Goal: Information Seeking & Learning: Learn about a topic

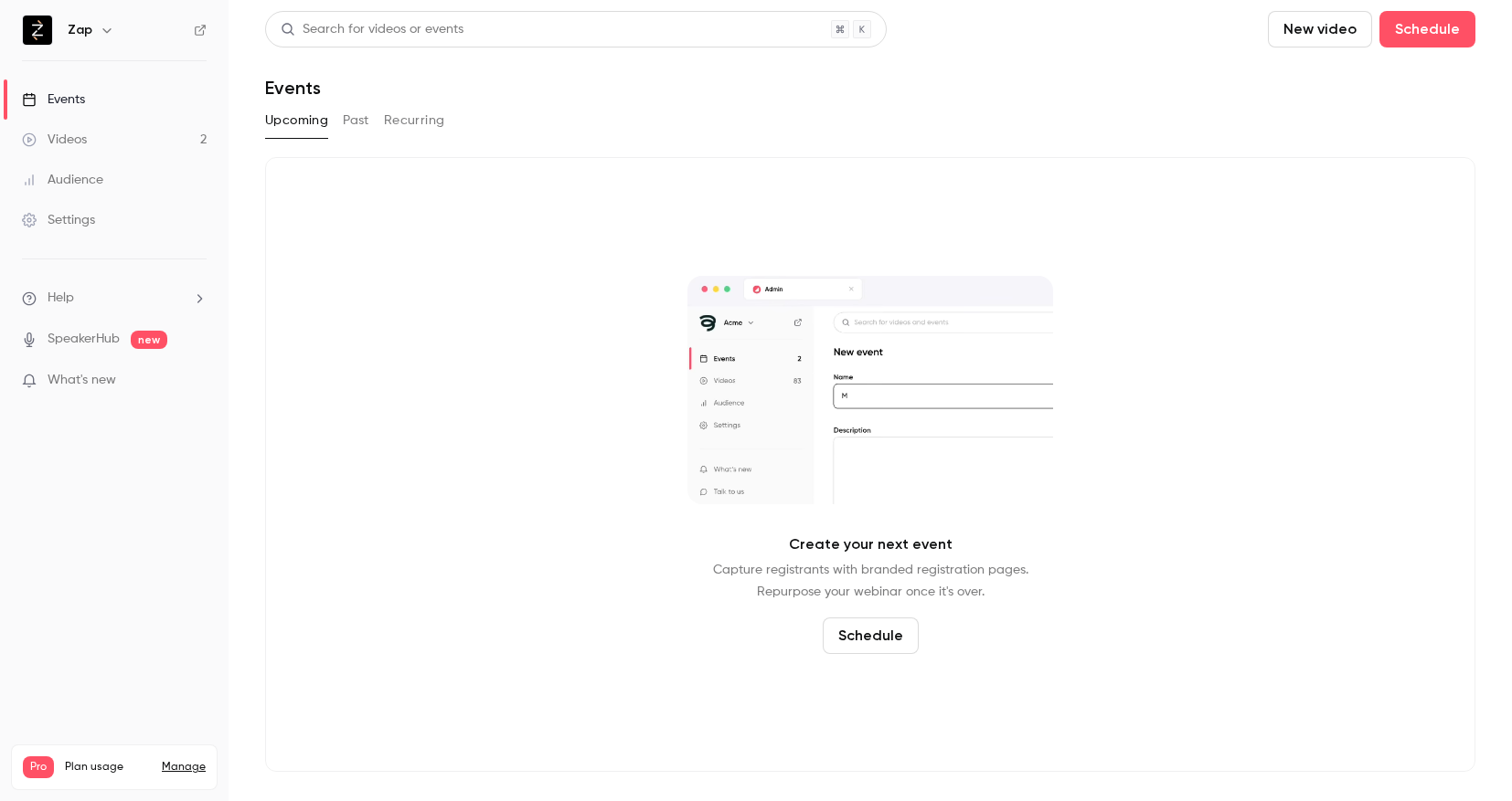
click at [92, 137] on link "Videos 2" at bounding box center [114, 140] width 229 height 41
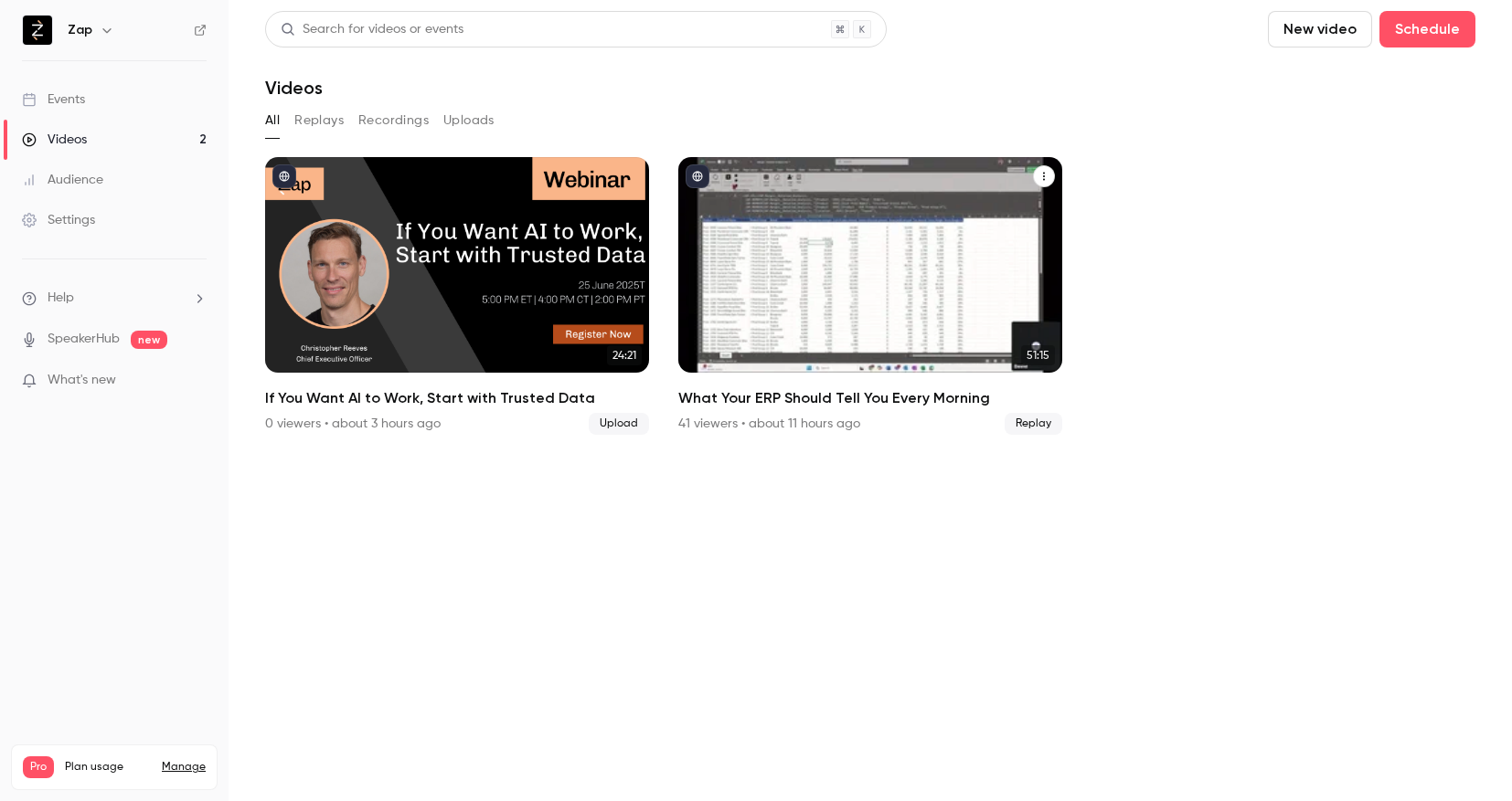
click at [865, 249] on div "What Your ERP Should Tell You Every Morning" at bounding box center [870, 265] width 384 height 216
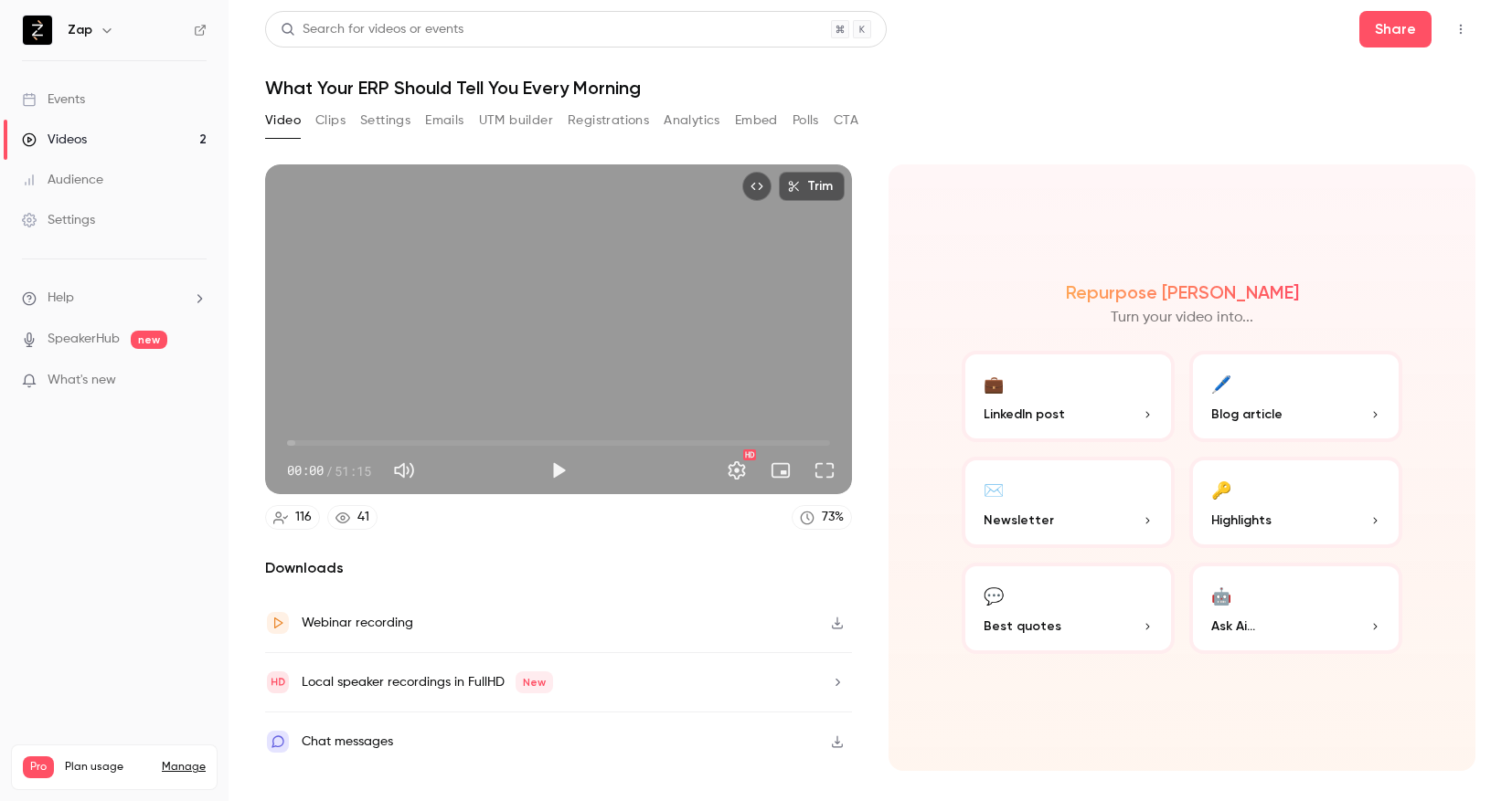
click at [1063, 595] on button "💬 Best quotes" at bounding box center [1068, 608] width 213 height 91
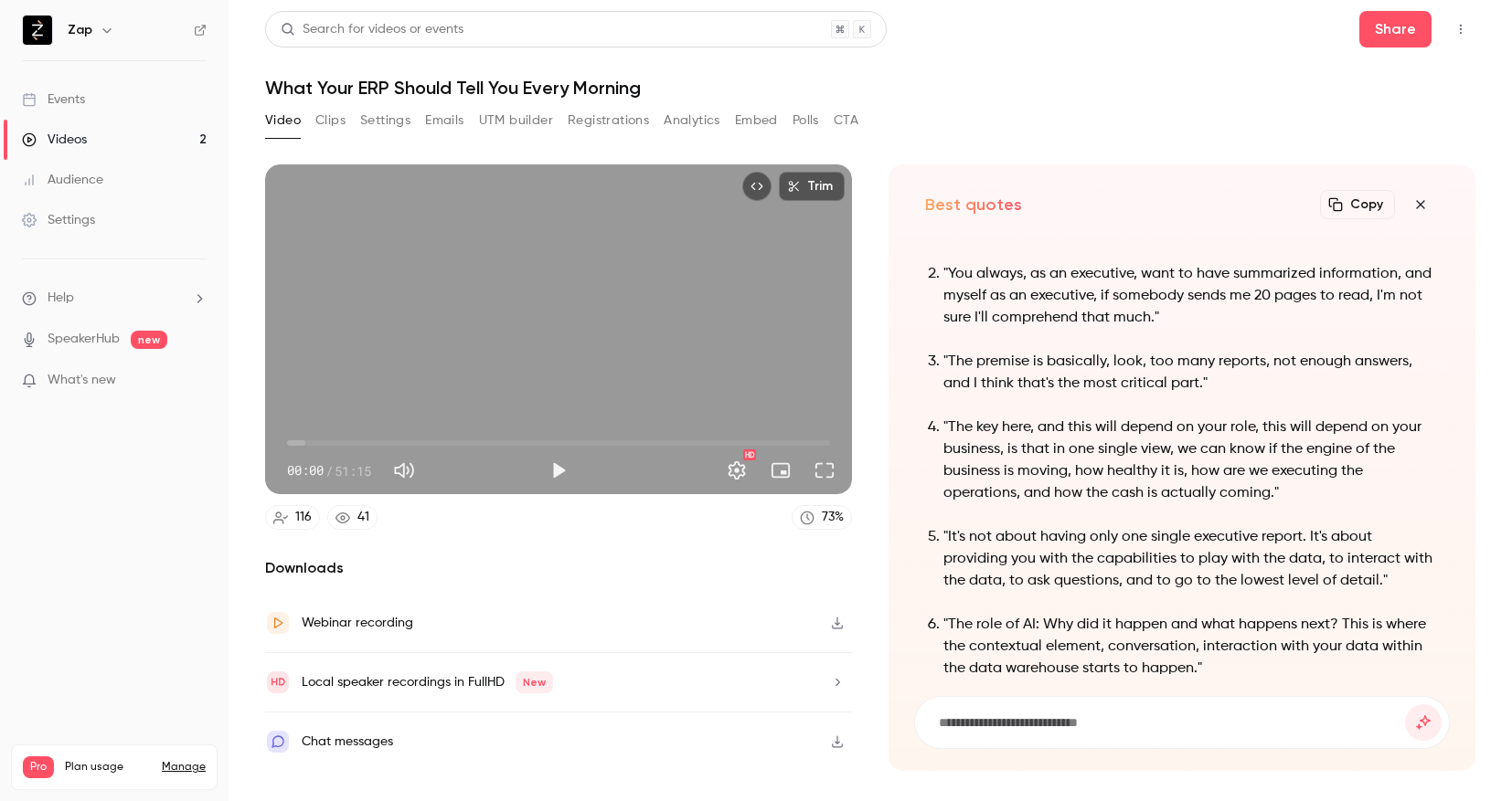
scroll to position [-180, 0]
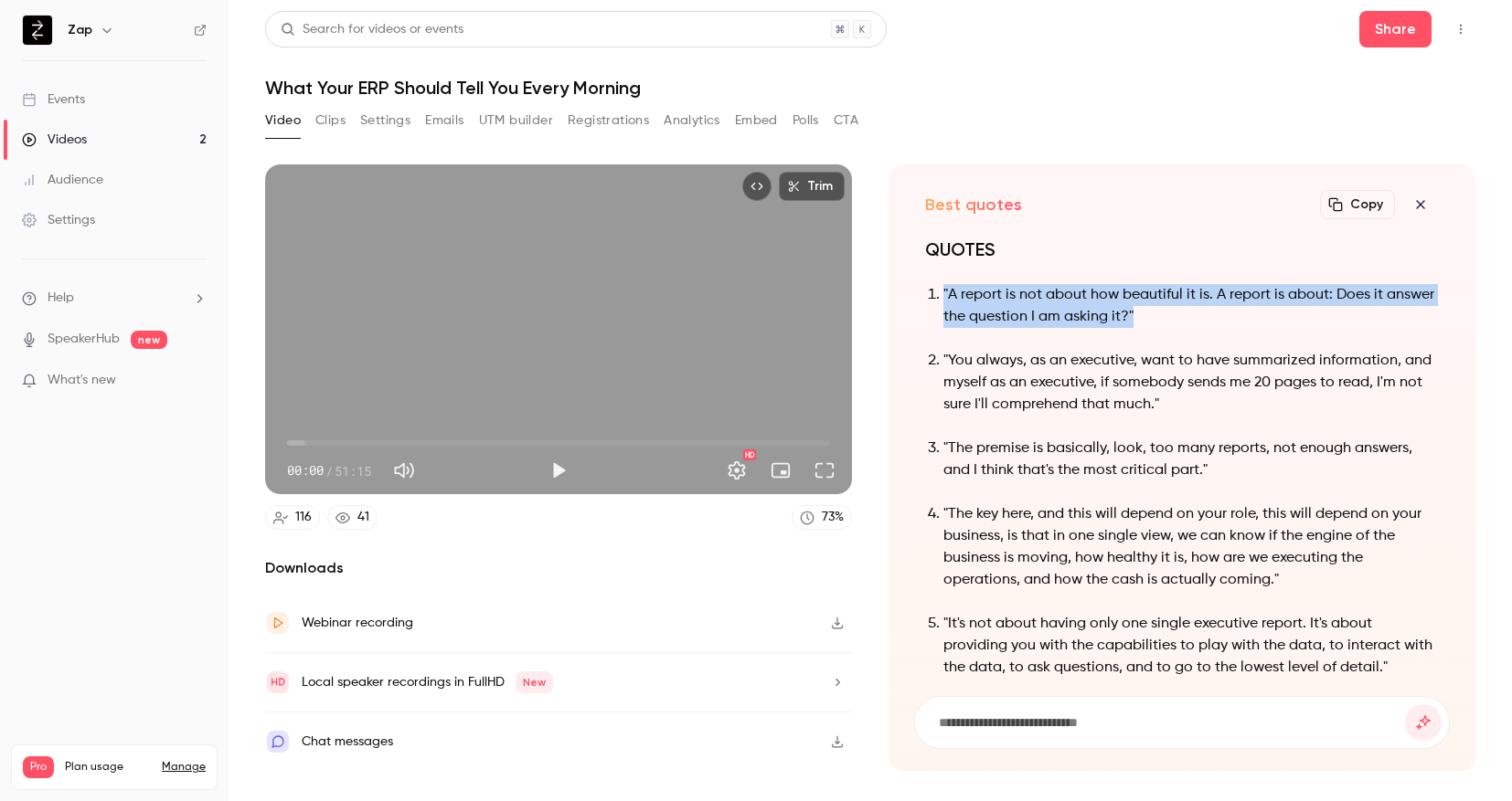
drag, startPoint x: 942, startPoint y: 293, endPoint x: 1227, endPoint y: 323, distance: 286.6
click at [1227, 323] on li ""A report is not about how beautiful it is. A report is about: Does it answer t…" at bounding box center [1191, 306] width 496 height 44
copy p ""A report is not about how beautiful it is. A report is about: Does it answer t…"
click at [1417, 201] on icon "button" at bounding box center [1420, 204] width 8 height 8
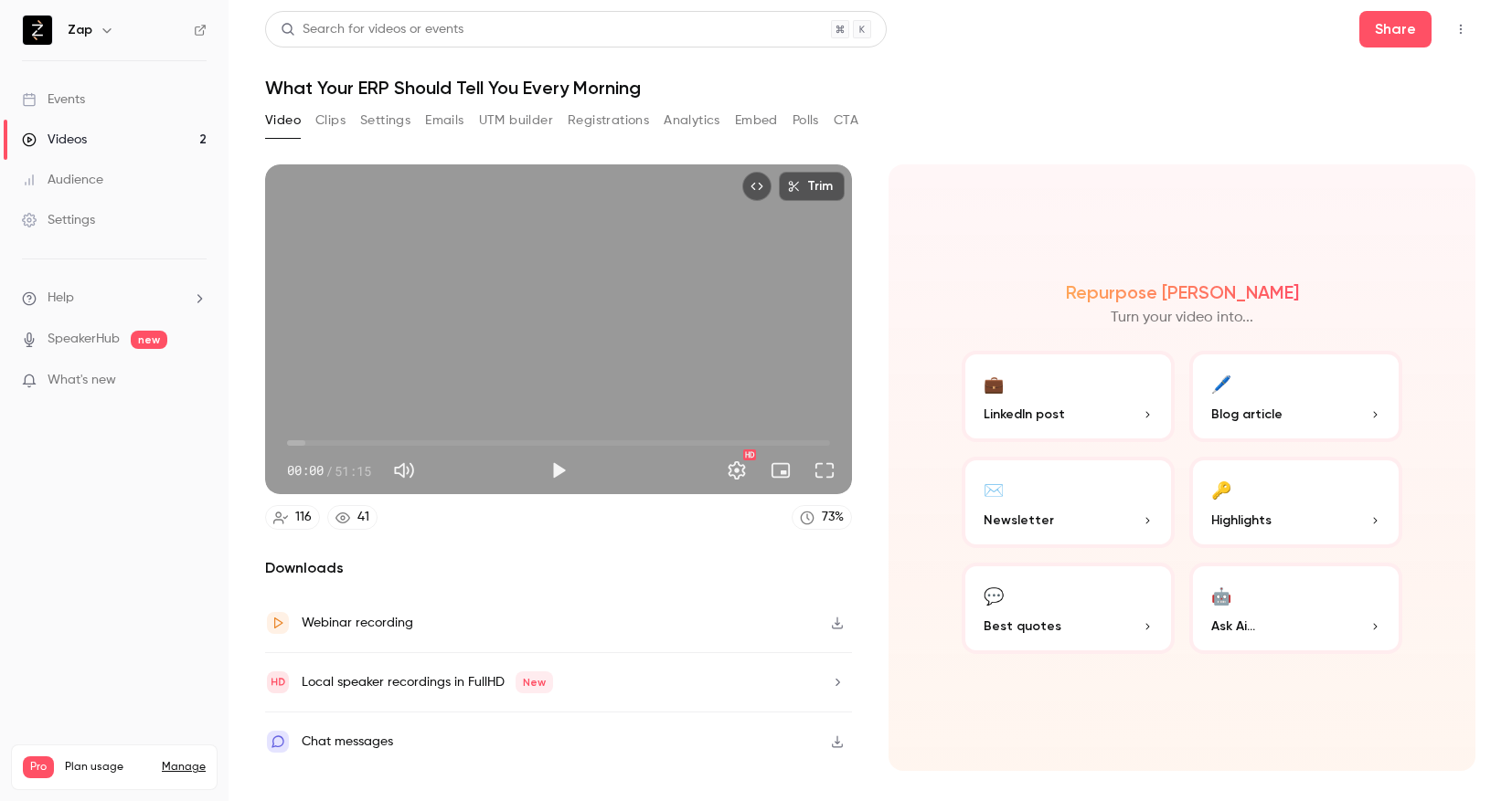
click at [1274, 498] on button "🔑 Highlights" at bounding box center [1295, 502] width 213 height 91
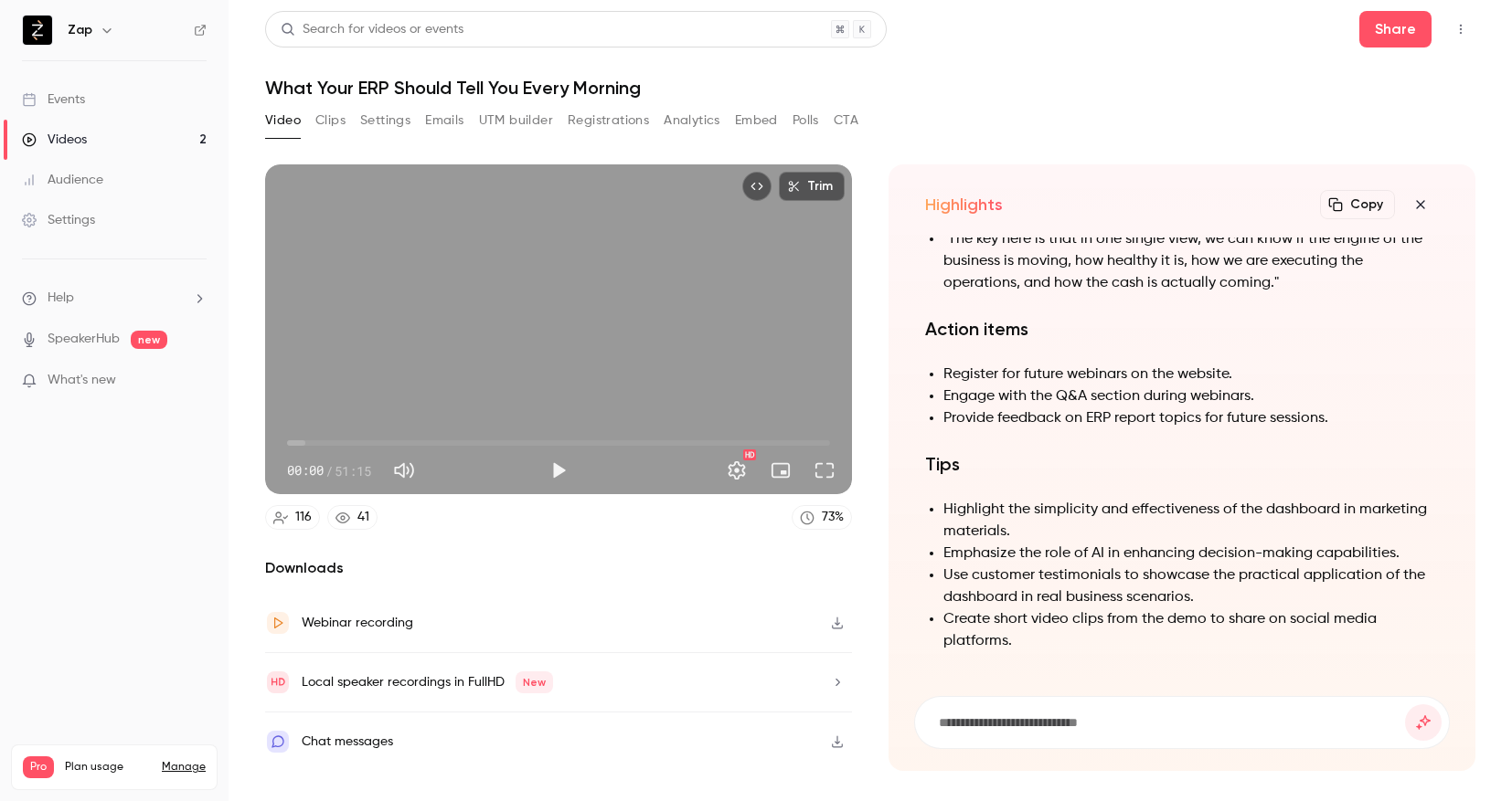
click at [1369, 203] on button "Copy" at bounding box center [1357, 205] width 75 height 30
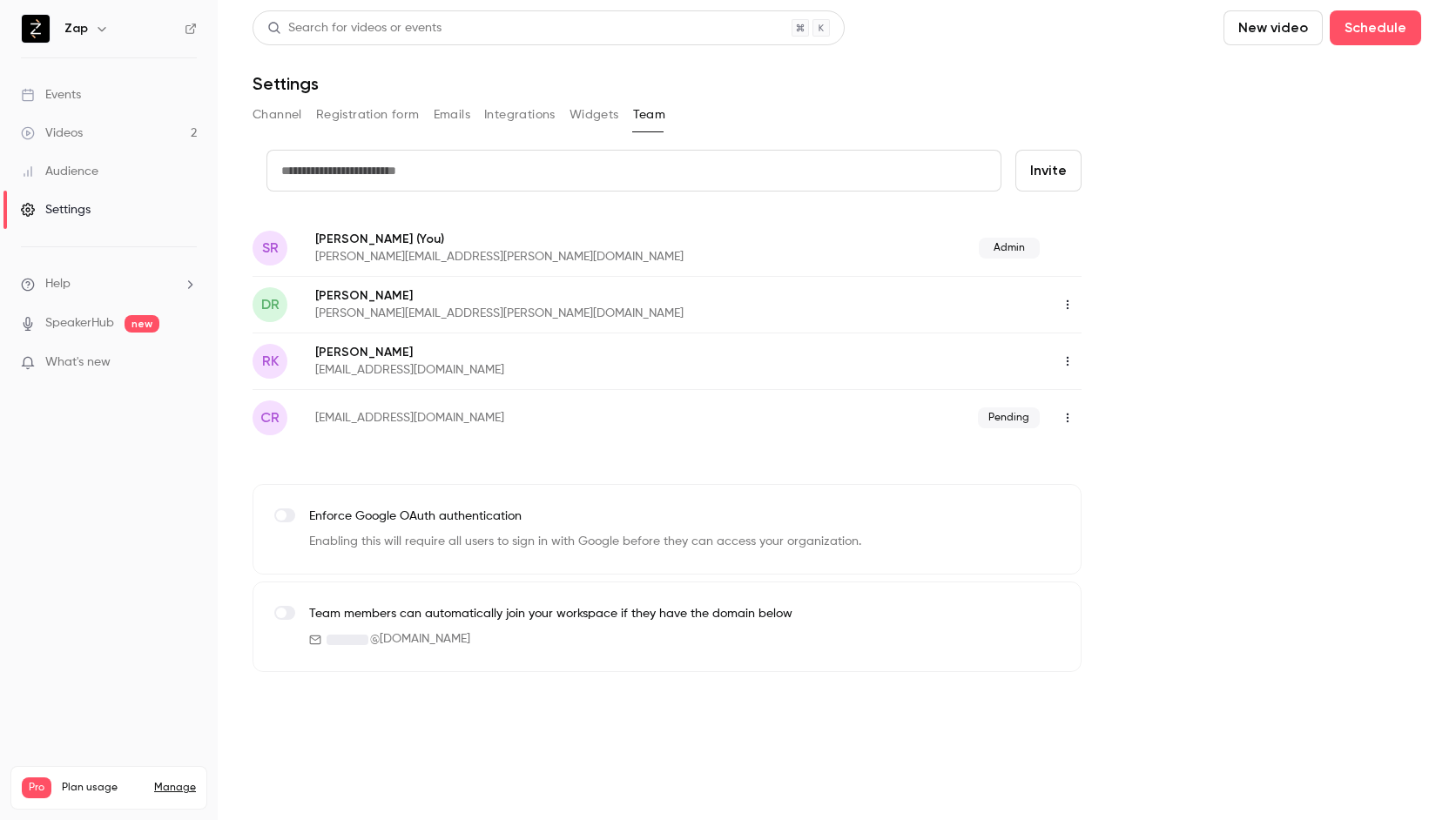
click at [70, 92] on div "Events" at bounding box center [51, 95] width 60 height 18
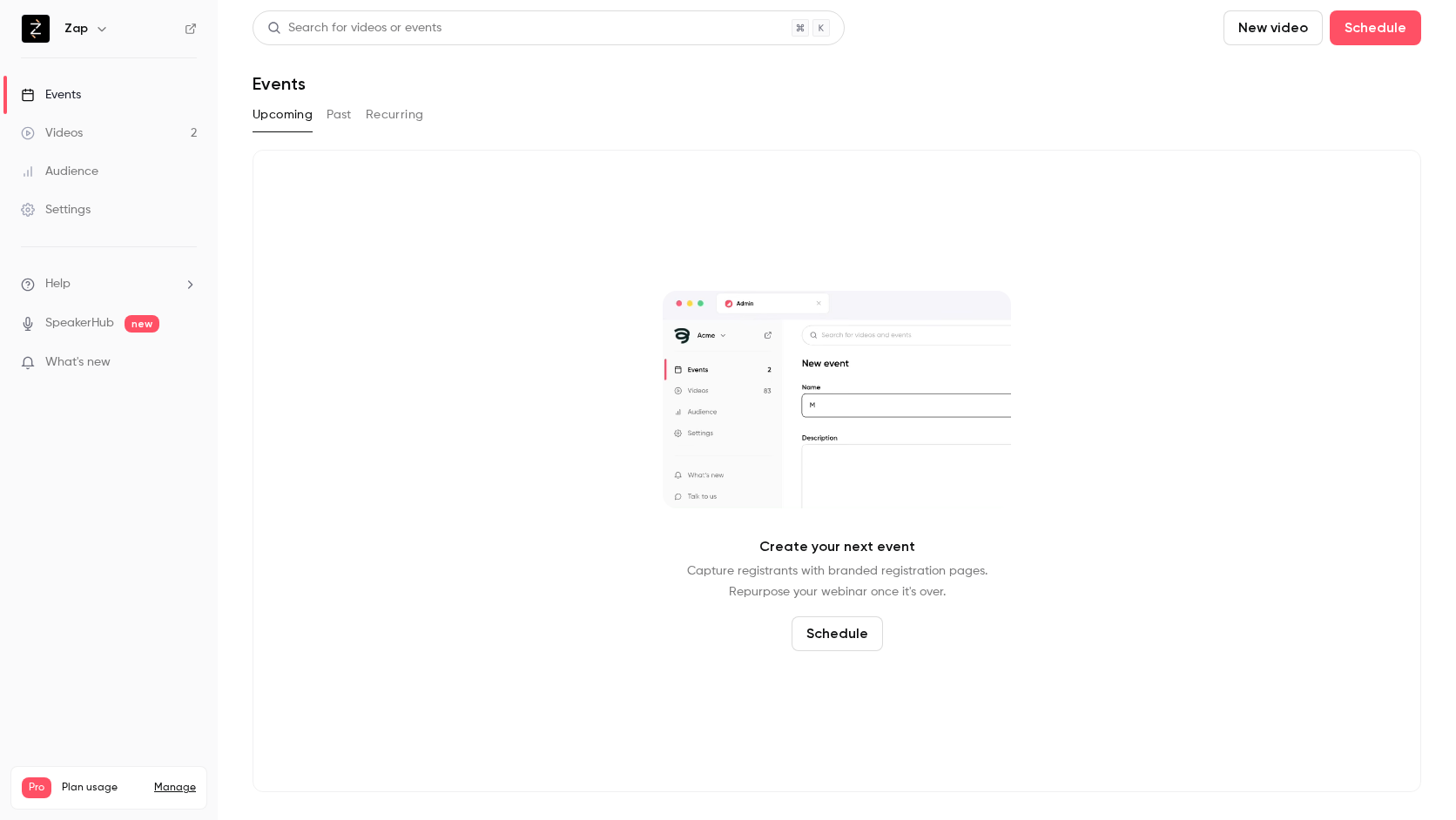
click at [345, 111] on button "Past" at bounding box center [339, 115] width 25 height 28
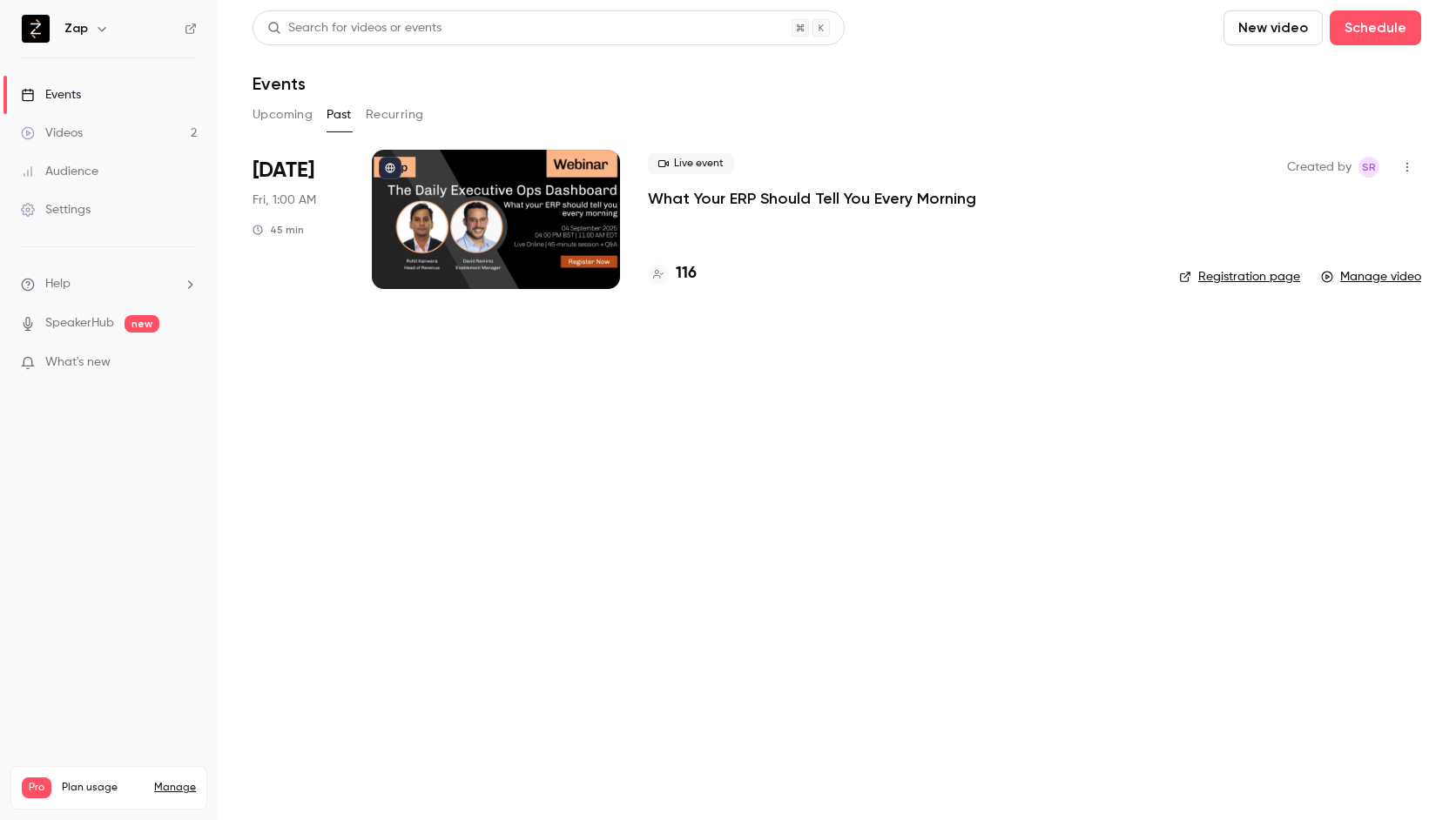
click at [489, 218] on div at bounding box center [496, 219] width 248 height 139
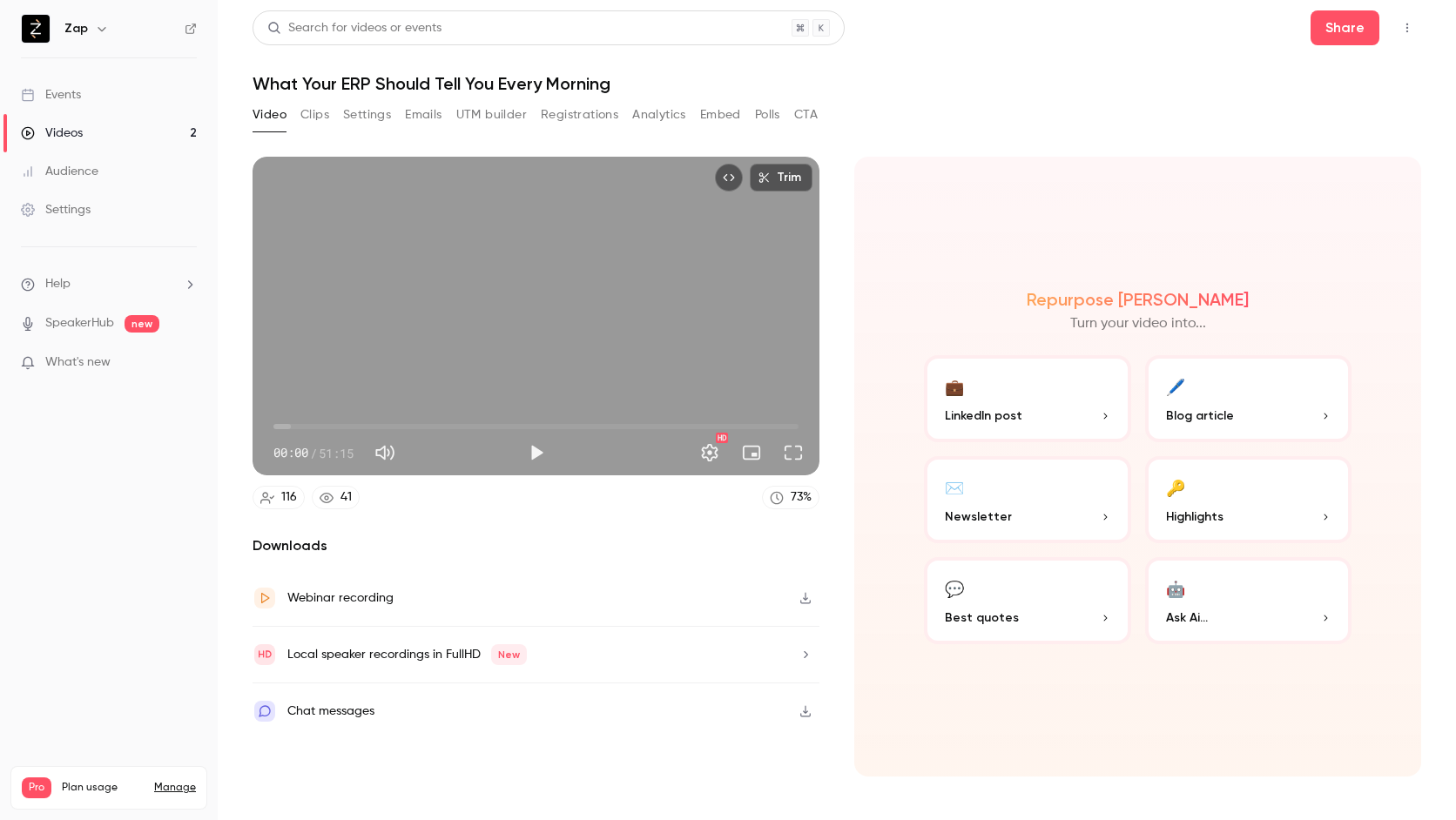
click at [670, 113] on button "Analytics" at bounding box center [659, 115] width 54 height 28
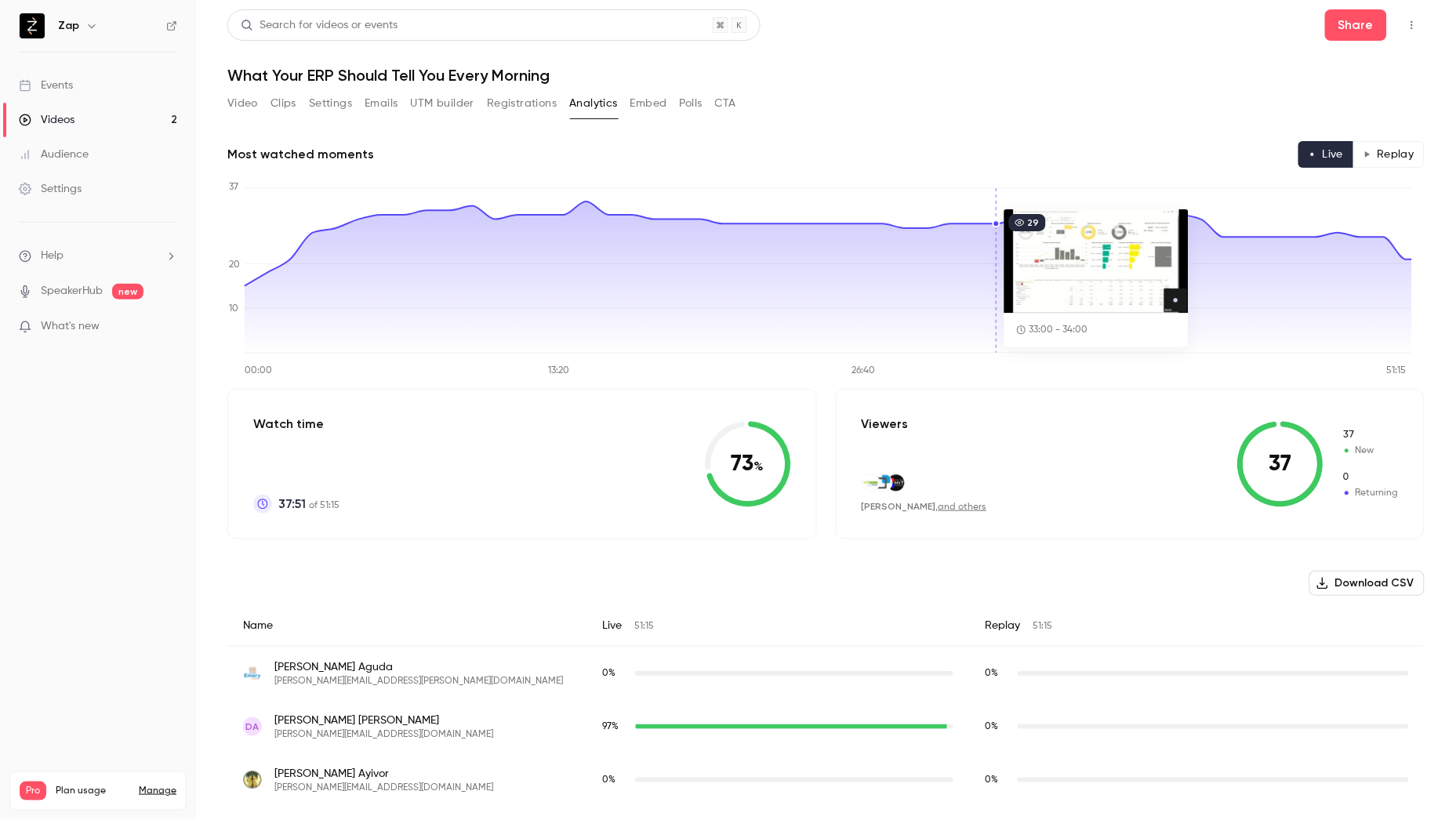
click at [657, 104] on button "Embed" at bounding box center [648, 104] width 37 height 25
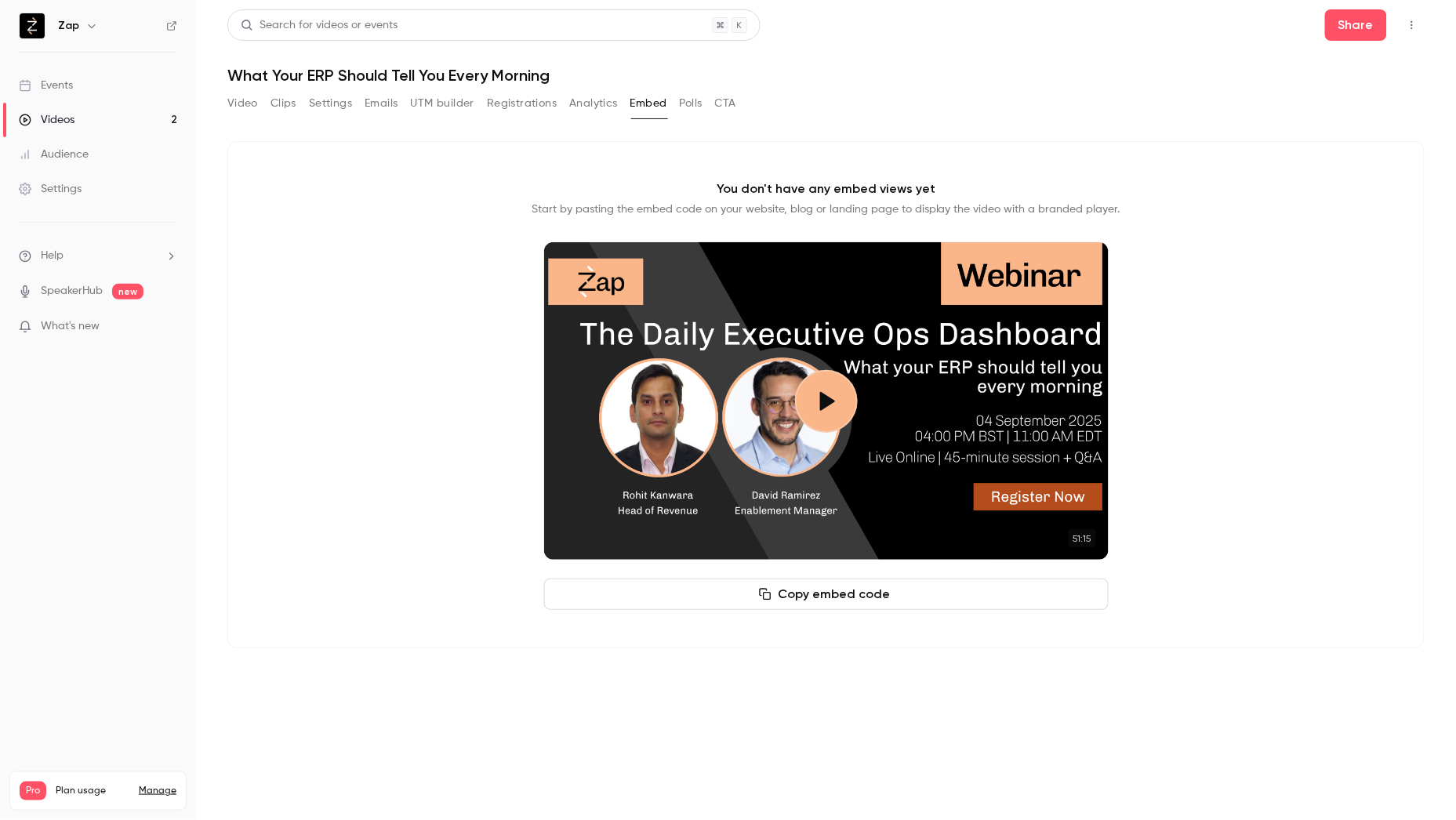
click at [236, 98] on button "Video" at bounding box center [242, 104] width 31 height 25
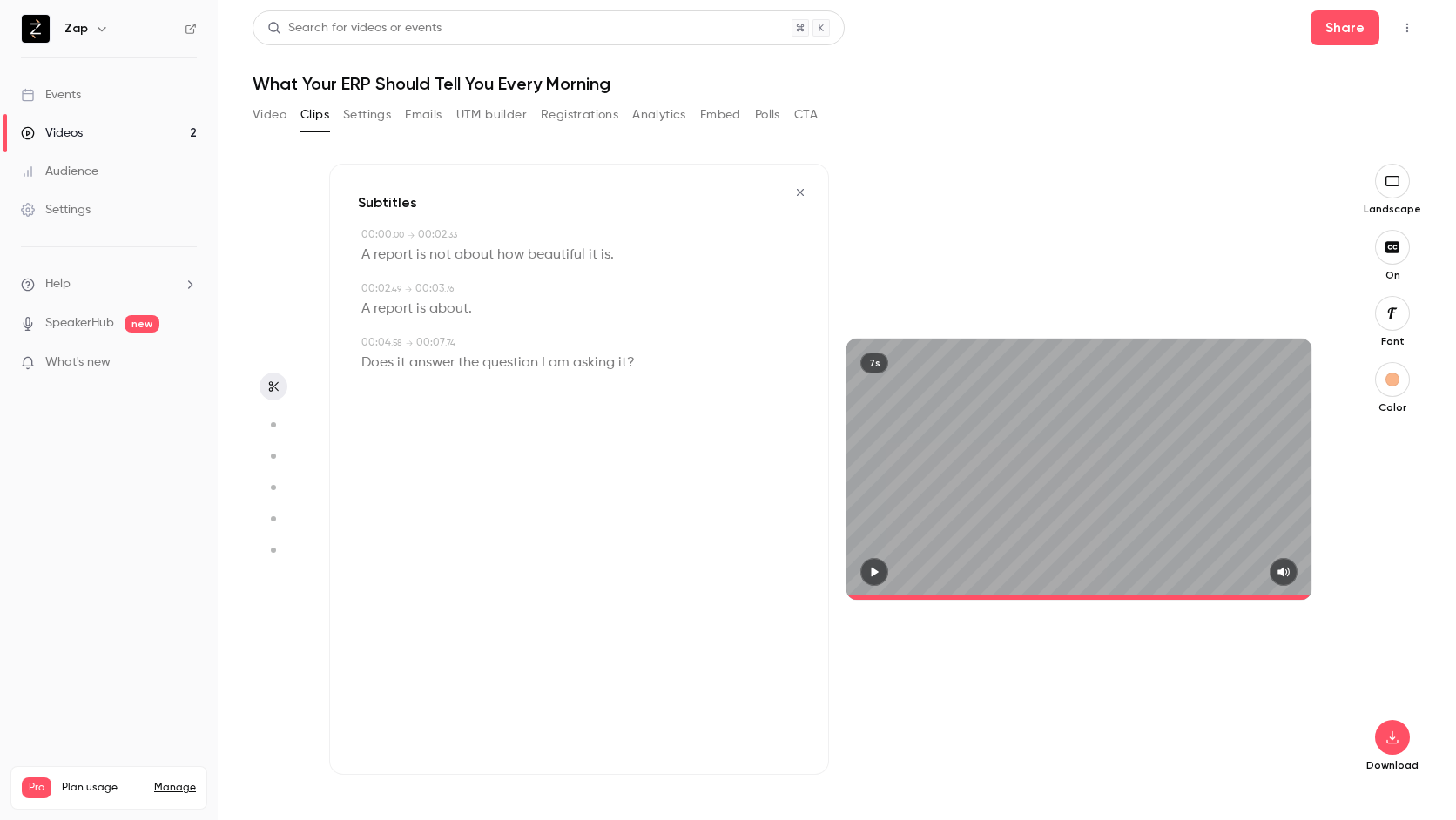
type input "***"
